Goal: Complete application form

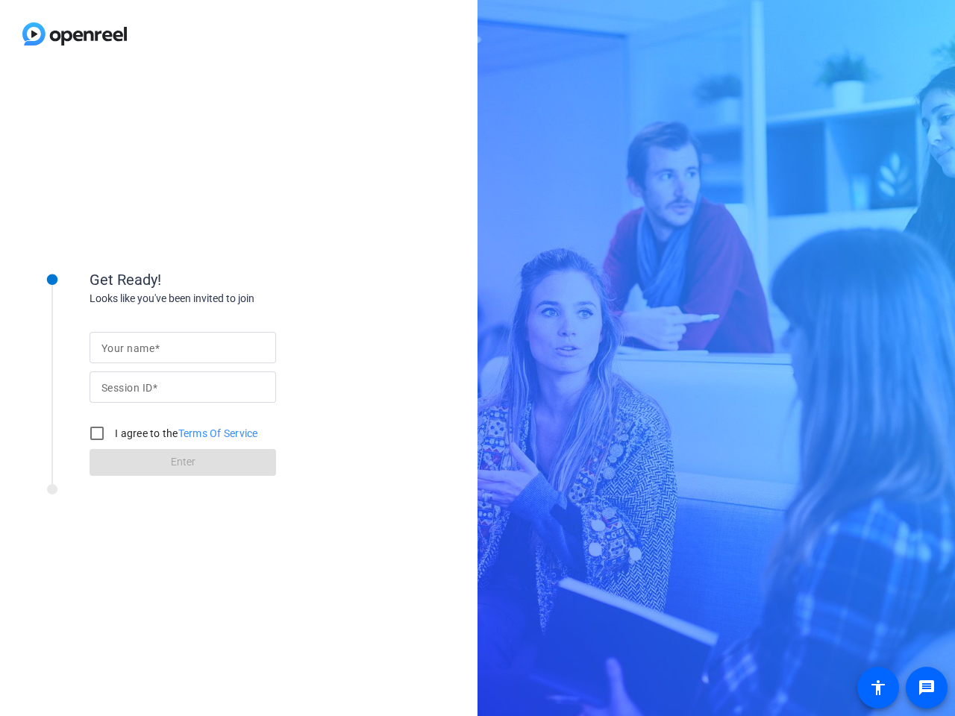
click at [183, 348] on input "Your name" at bounding box center [182, 348] width 163 height 18
click at [183, 387] on input "Session ID" at bounding box center [182, 387] width 163 height 18
click at [171, 434] on label "I agree to the Terms Of Service" at bounding box center [185, 433] width 146 height 15
click at [112, 434] on input "I agree to the Terms Of Service" at bounding box center [97, 434] width 30 height 30
click at [97, 434] on input "I agree to the Terms Of Service" at bounding box center [97, 434] width 30 height 30
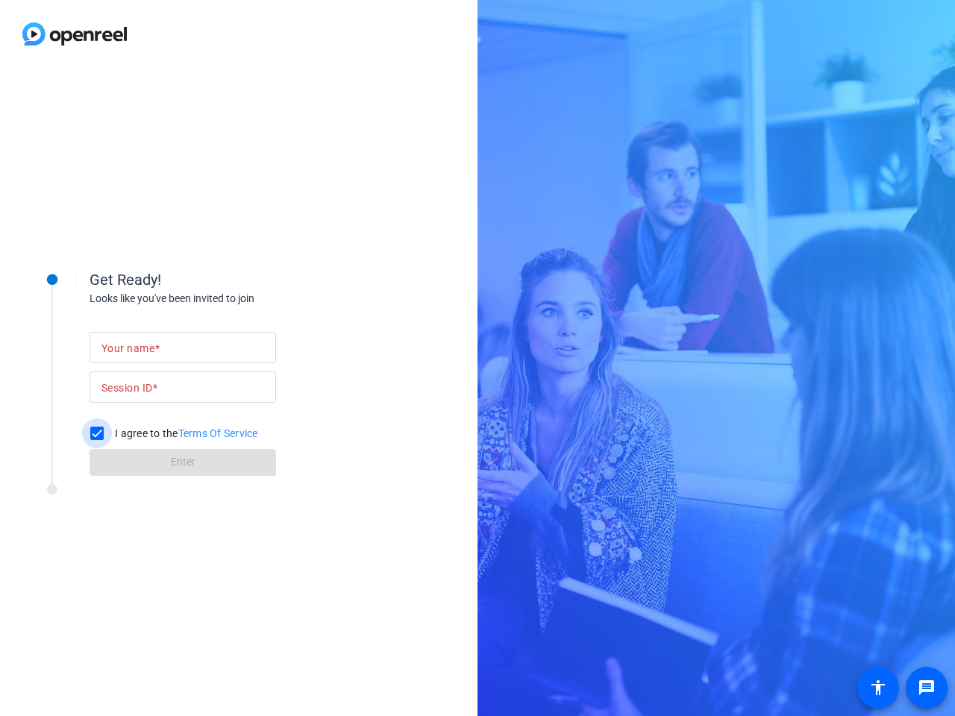
checkbox input "false"
click at [927, 688] on mat-icon "message" at bounding box center [927, 688] width 18 height 18
click at [878, 688] on mat-icon "accessibility" at bounding box center [878, 688] width 18 height 18
